Goal: Information Seeking & Learning: Understand process/instructions

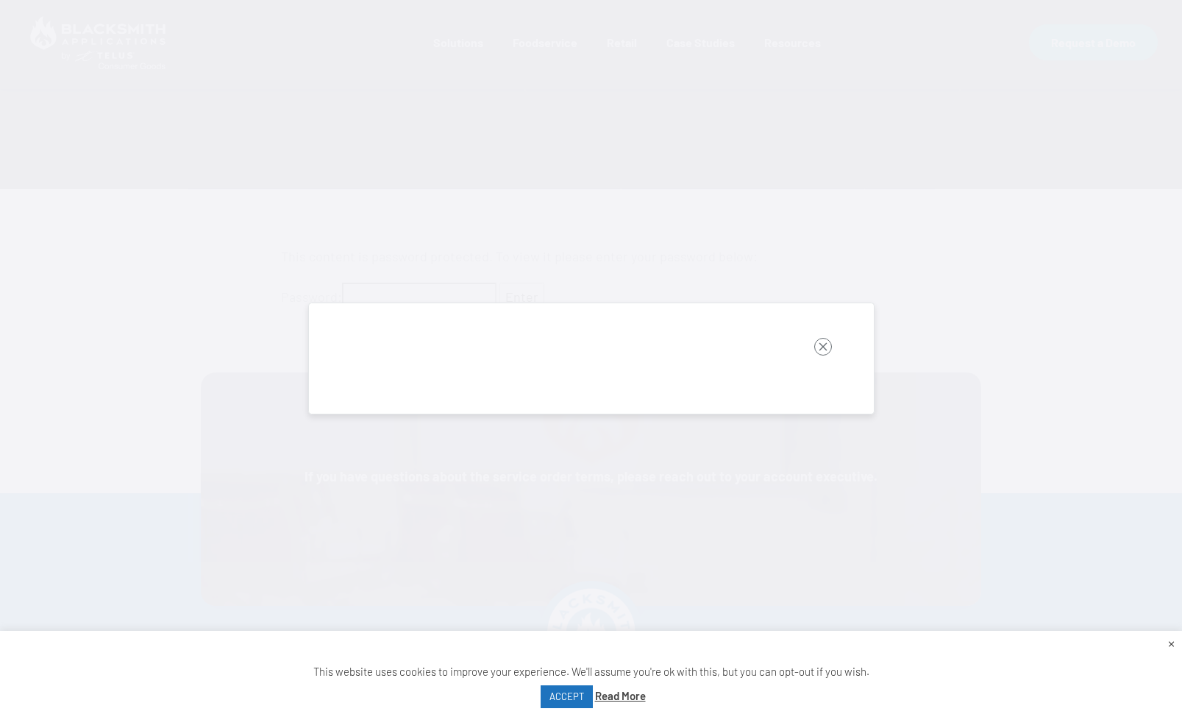
scroll to position [322, 0]
click at [823, 347] on rect "button" at bounding box center [823, 347] width 18 height 18
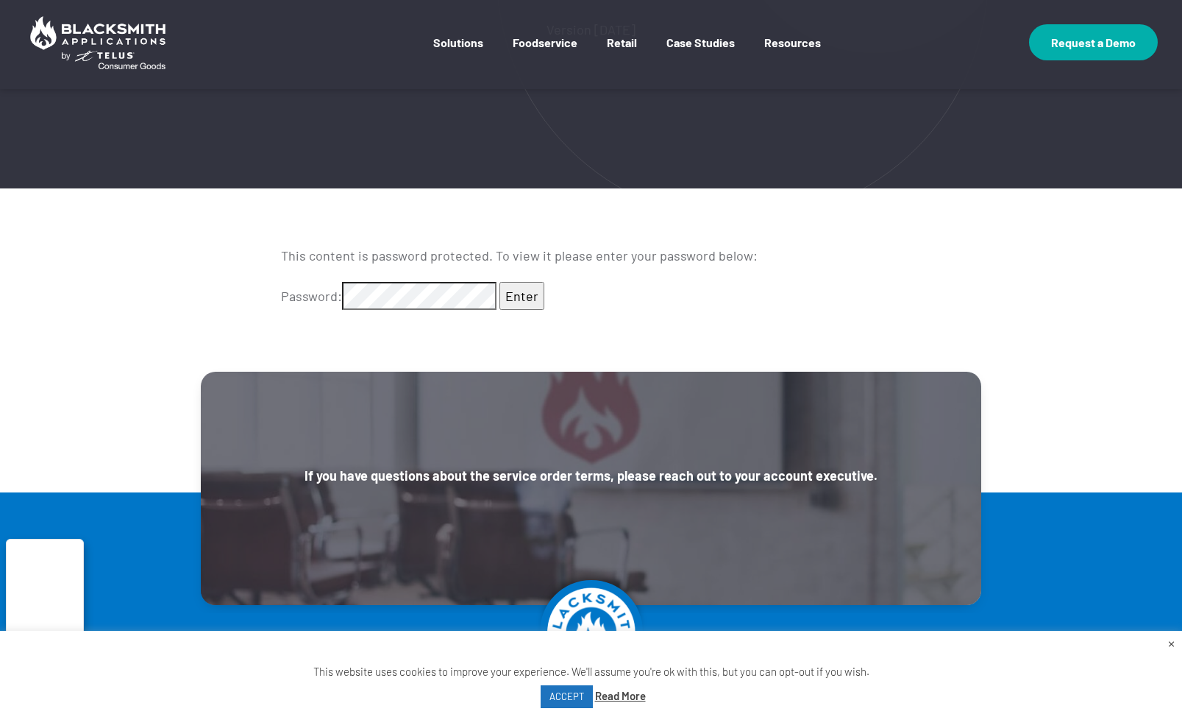
click at [500, 282] on input "Enter" at bounding box center [522, 296] width 45 height 28
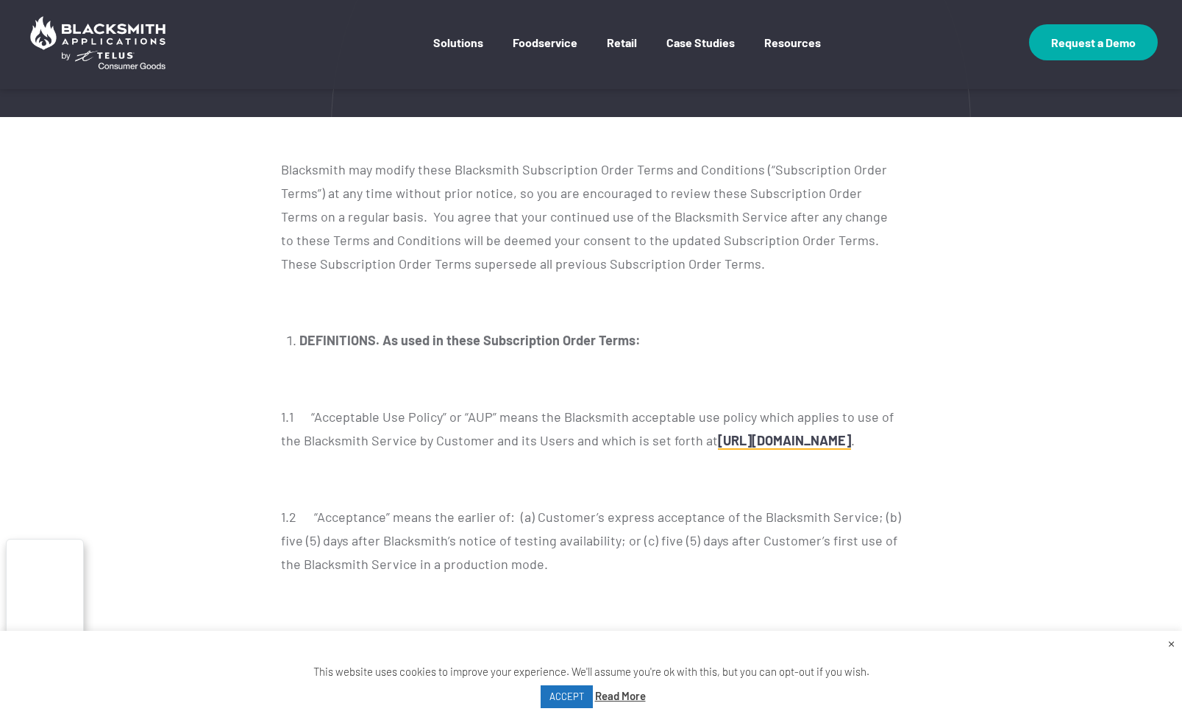
scroll to position [418, 0]
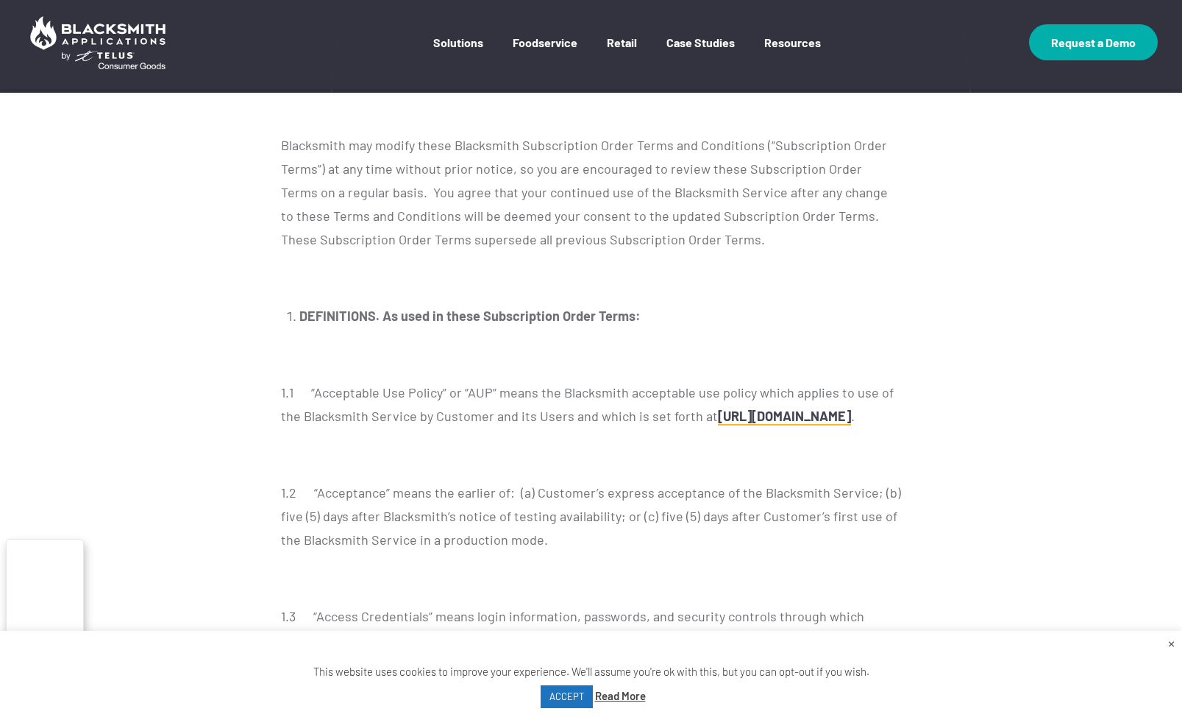
click at [695, 280] on p at bounding box center [591, 278] width 620 height 24
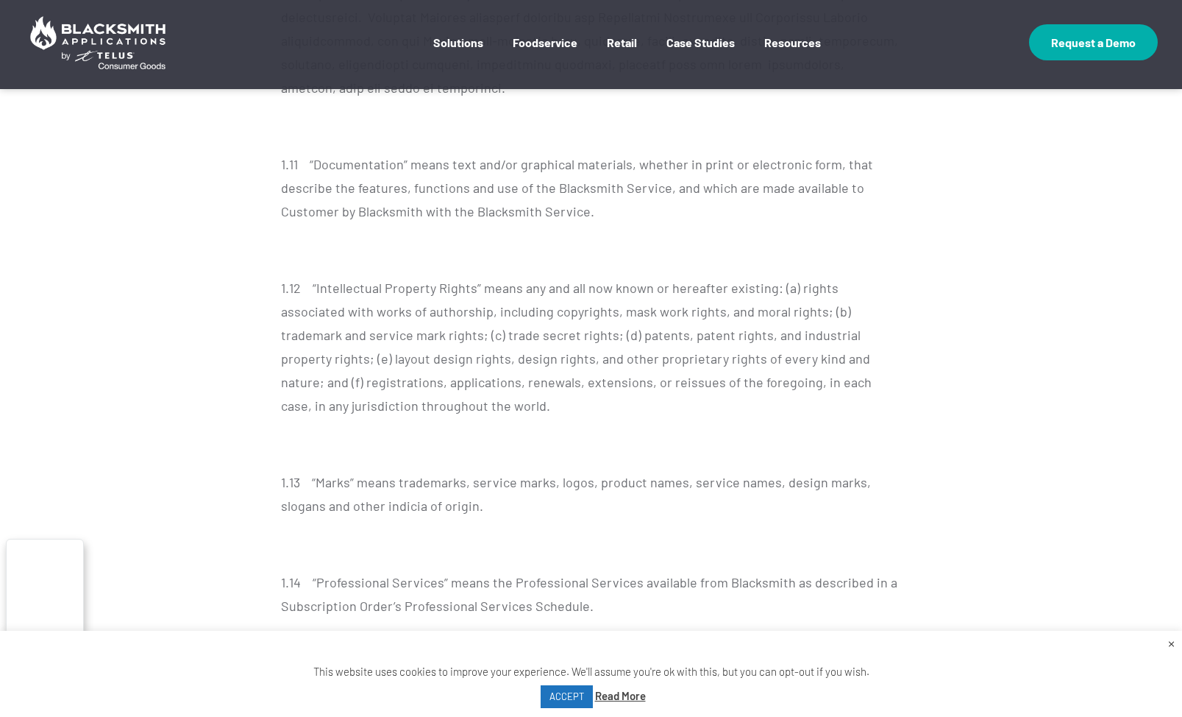
scroll to position [11708, 0]
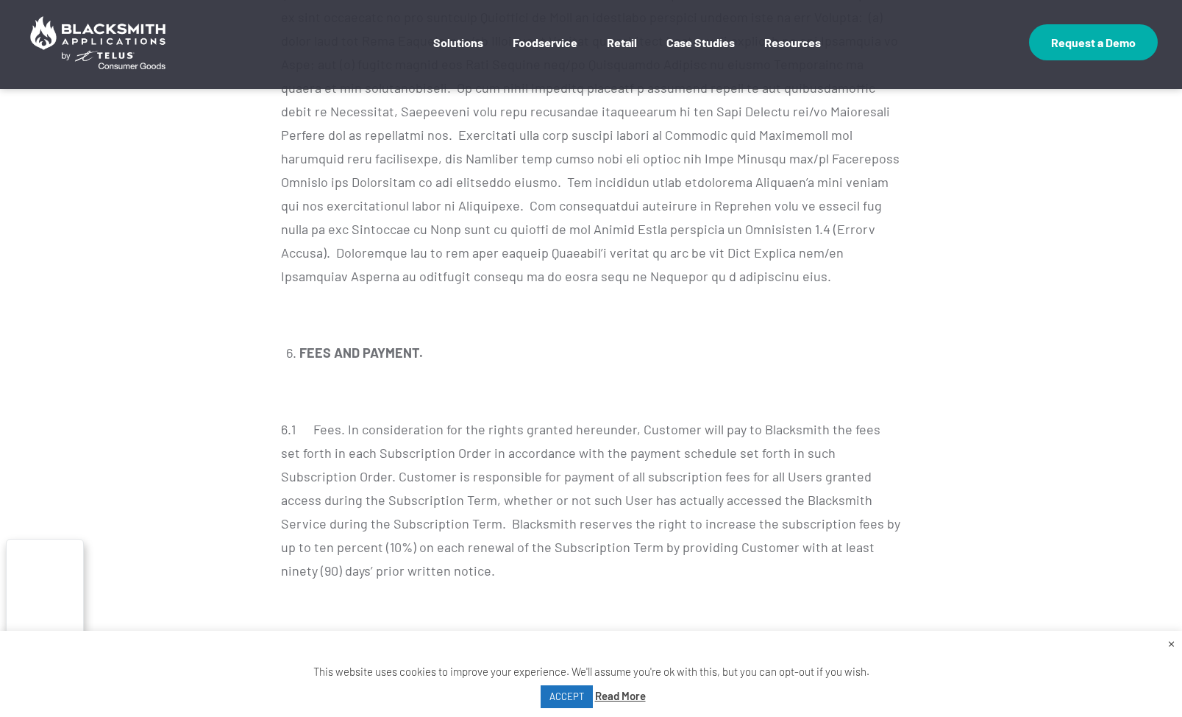
click at [926, 696] on div "× This website uses cookies to improve your experience. We'll assume you're ok …" at bounding box center [591, 673] width 1182 height 86
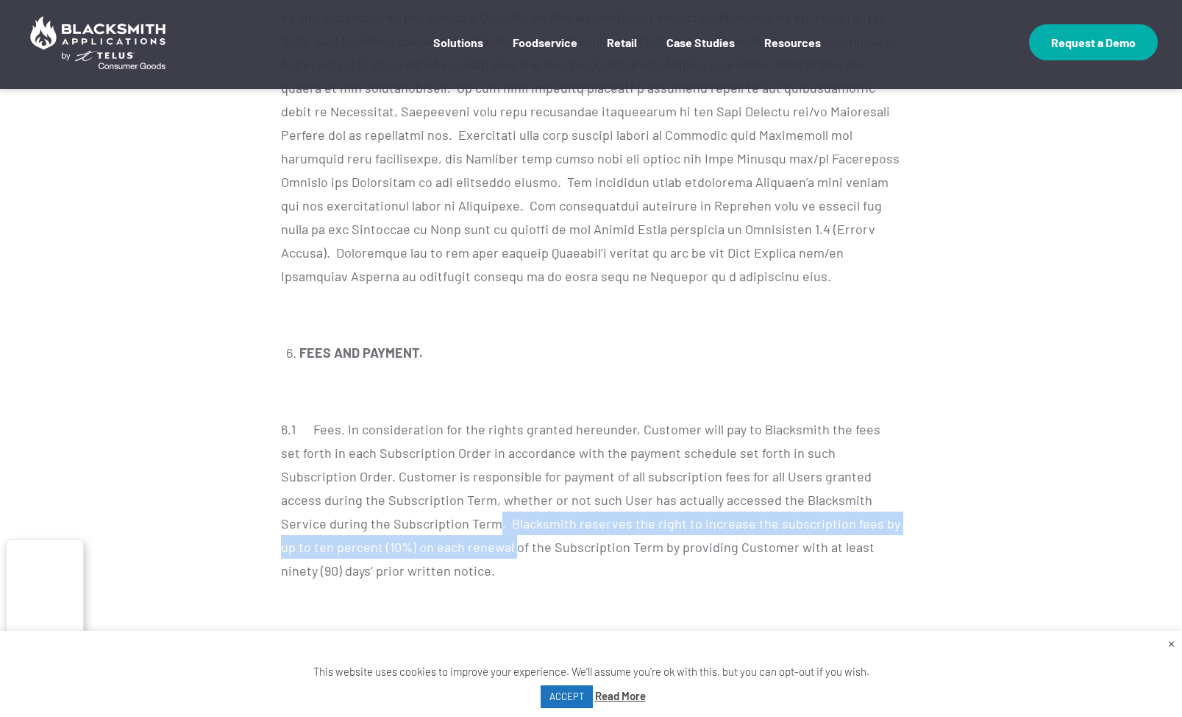
drag, startPoint x: 388, startPoint y: 335, endPoint x: 411, endPoint y: 367, distance: 40.0
click at [411, 417] on p "6.1 Fees. In consideration for the rights granted hereunder, Customer will pay …" at bounding box center [591, 499] width 620 height 165
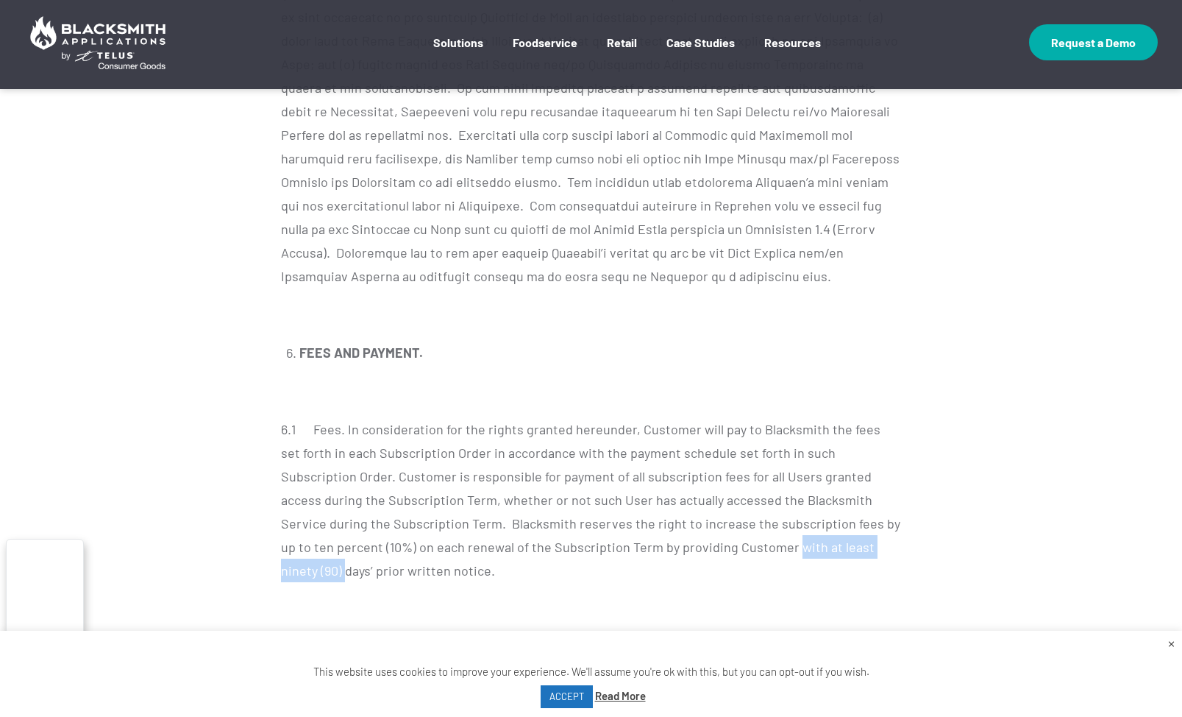
drag, startPoint x: 684, startPoint y: 352, endPoint x: 820, endPoint y: 367, distance: 137.0
click at [820, 417] on p "6.1 Fees. In consideration for the rights granted hereunder, Customer will pay …" at bounding box center [591, 499] width 620 height 165
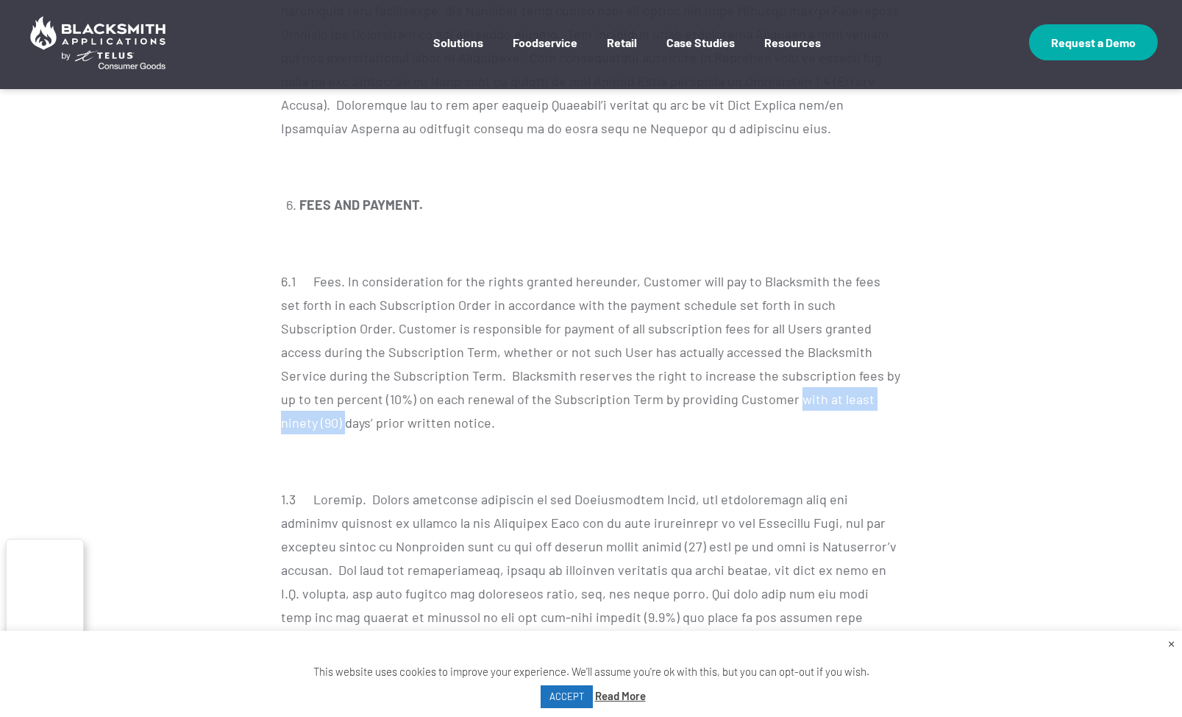
scroll to position [11879, 0]
